Goal: Task Accomplishment & Management: Manage account settings

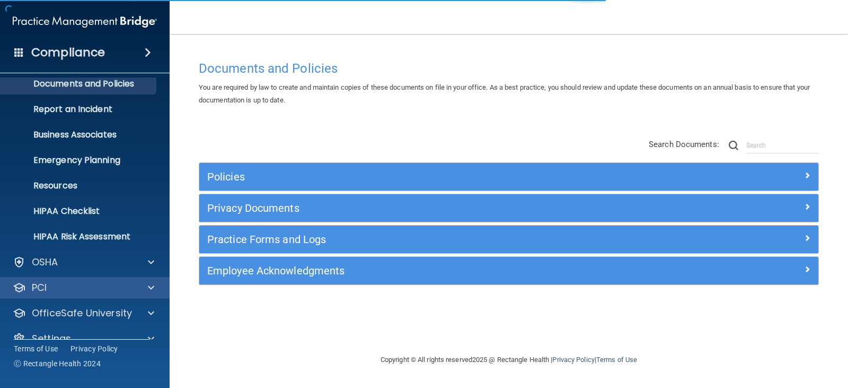
scroll to position [52, 0]
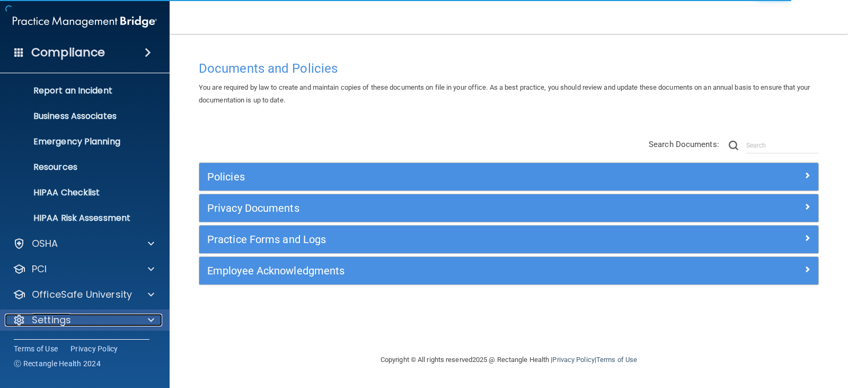
click at [73, 323] on div "Settings" at bounding box center [70, 319] width 131 height 13
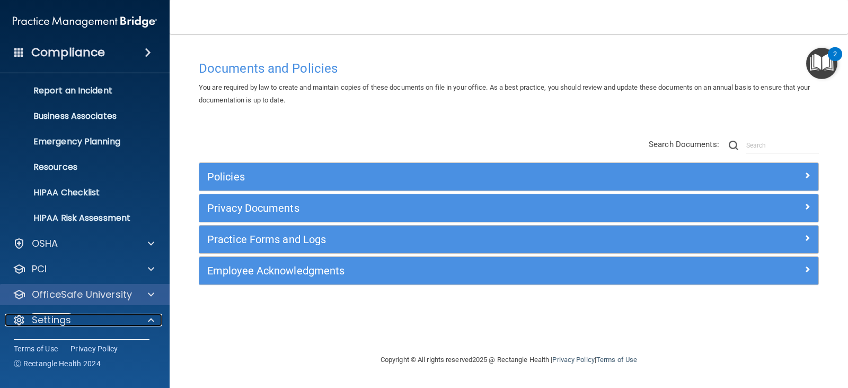
scroll to position [154, 0]
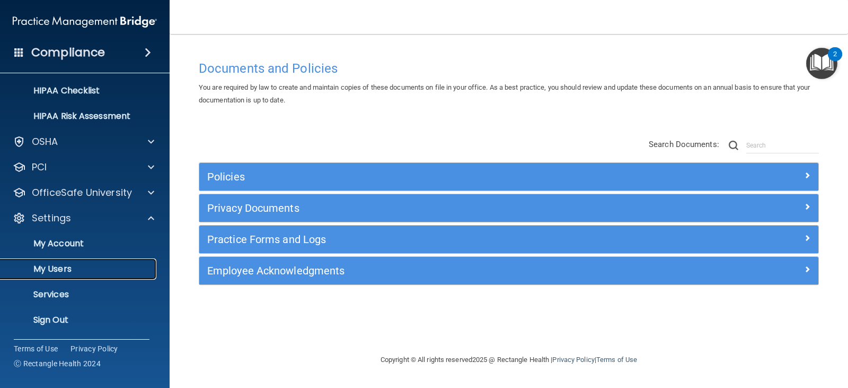
click at [67, 267] on p "My Users" at bounding box center [79, 269] width 145 height 11
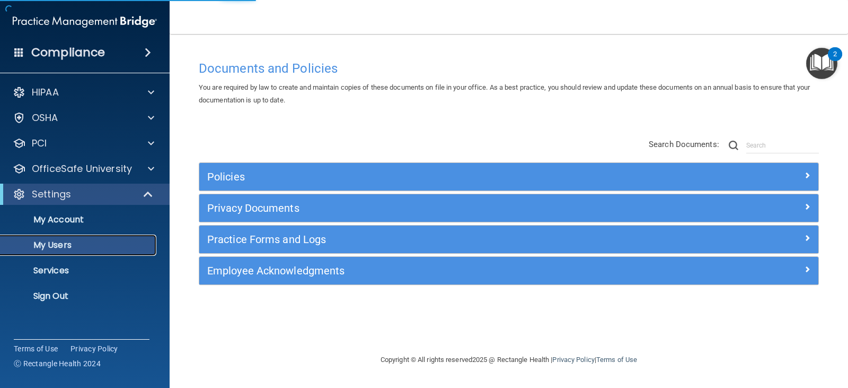
select select "20"
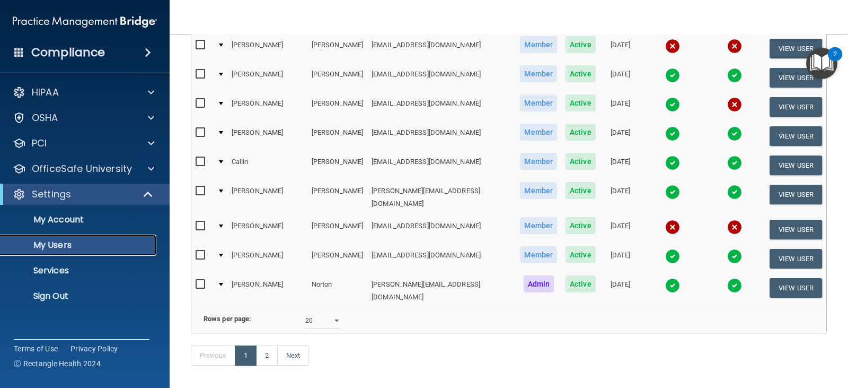
scroll to position [490, 0]
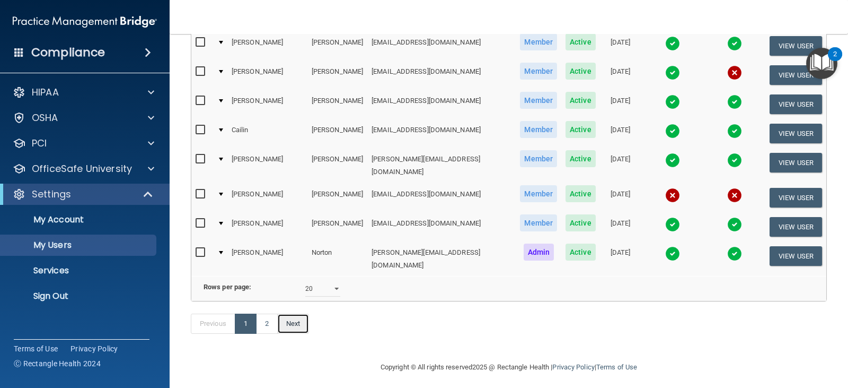
click at [304, 319] on link "Next" at bounding box center [293, 323] width 32 height 20
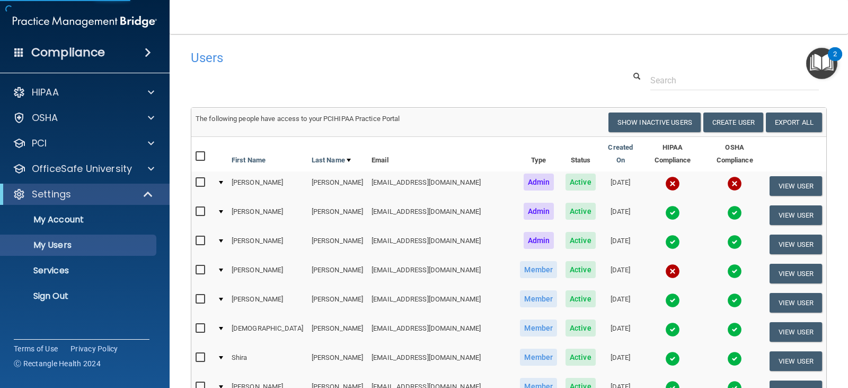
select select "20"
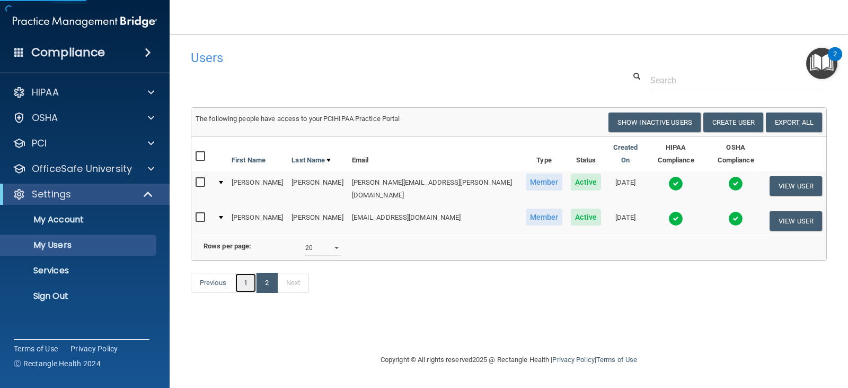
click at [247, 284] on link "1" at bounding box center [246, 283] width 22 height 20
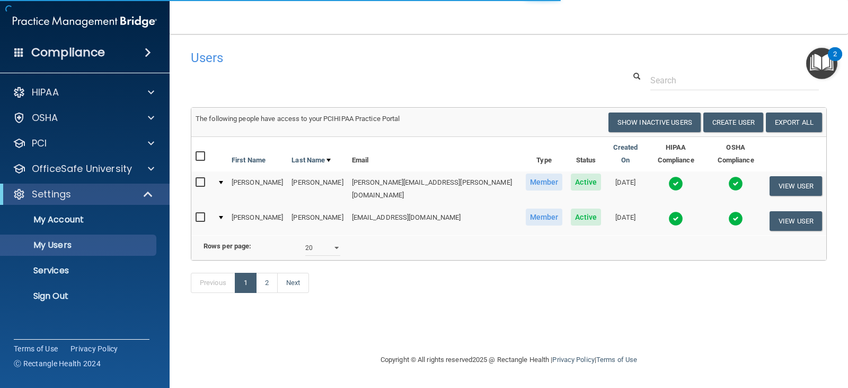
select select "20"
